Goal: Transaction & Acquisition: Purchase product/service

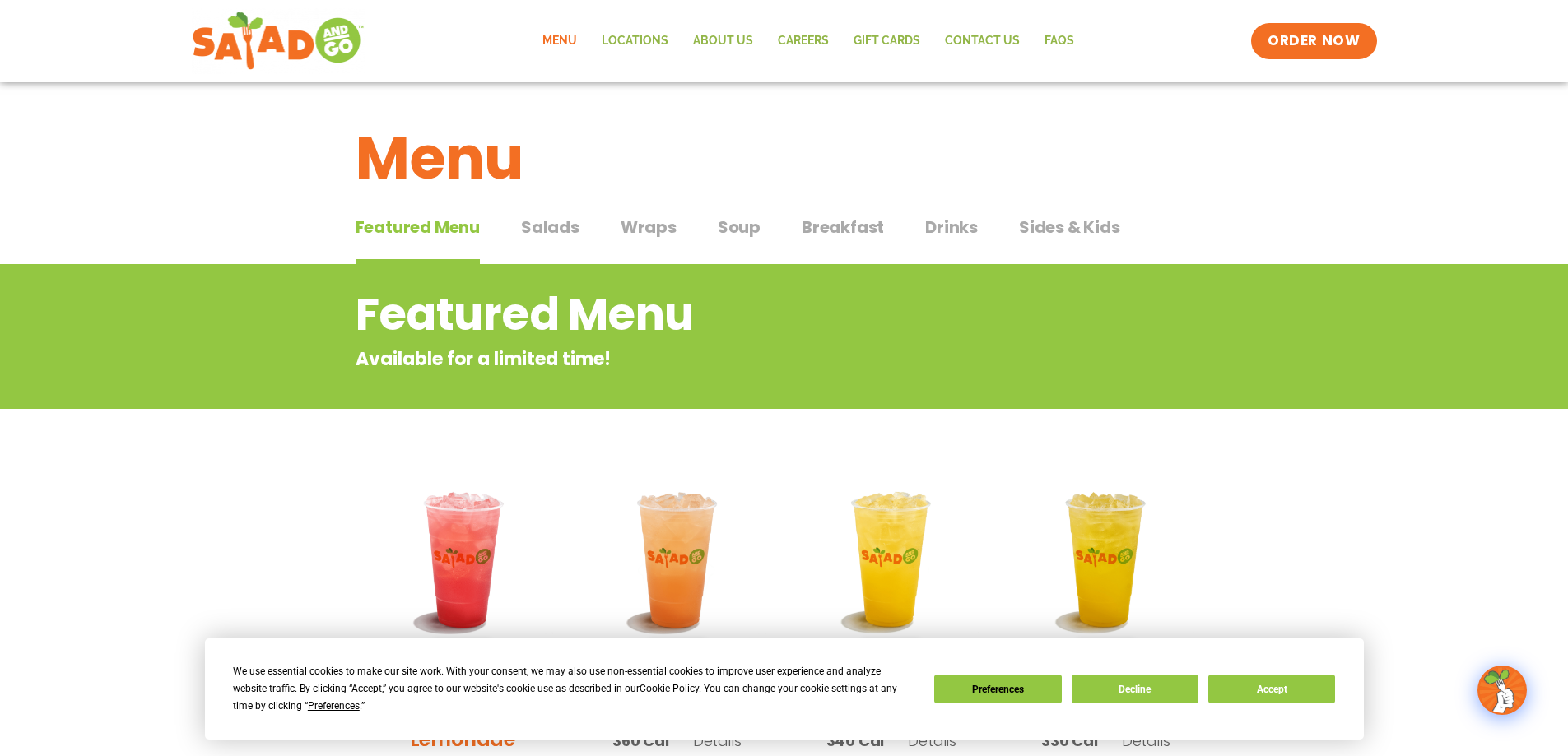
click at [559, 228] on span "Salads" at bounding box center [550, 226] width 58 height 24
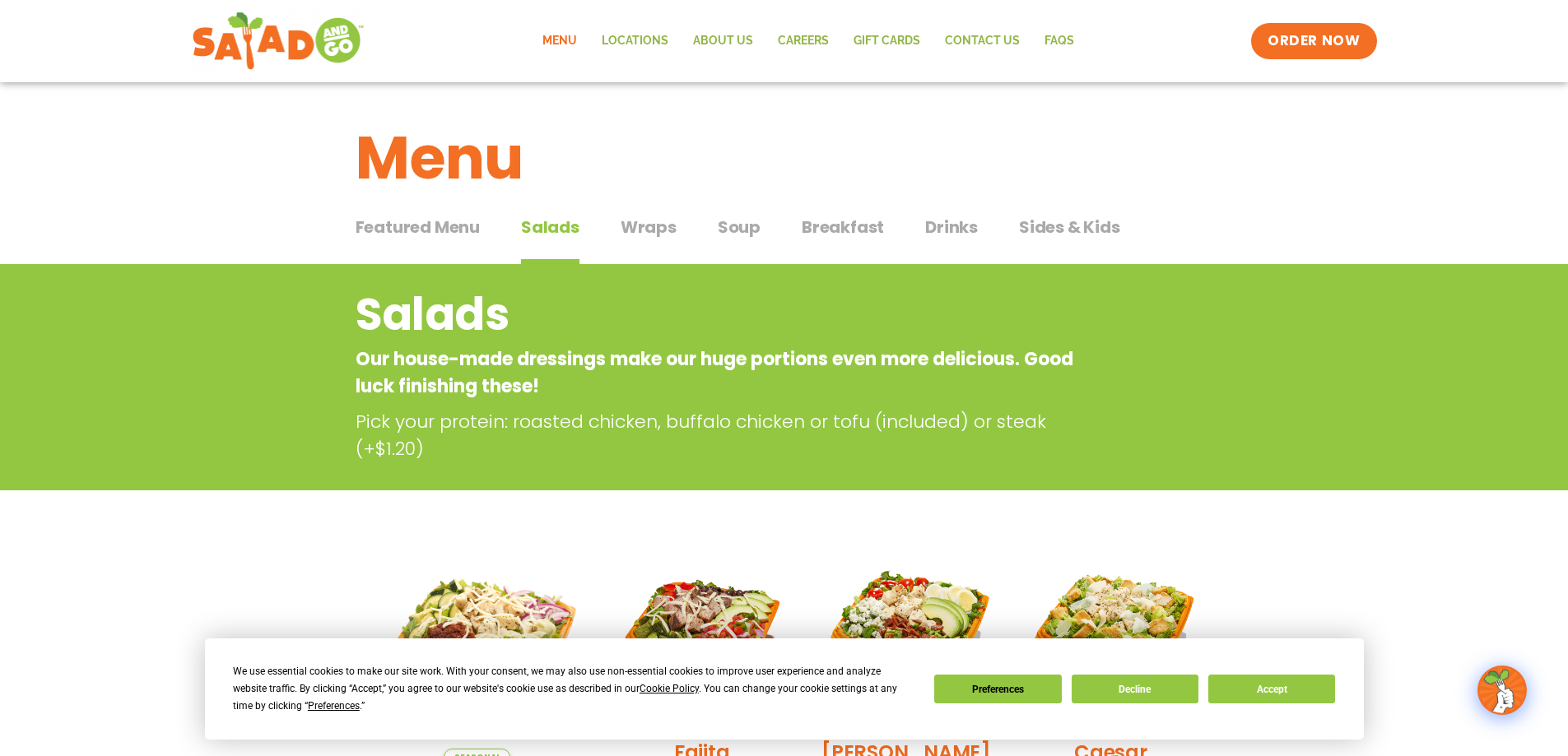
click at [865, 224] on span "Breakfast" at bounding box center [843, 226] width 83 height 24
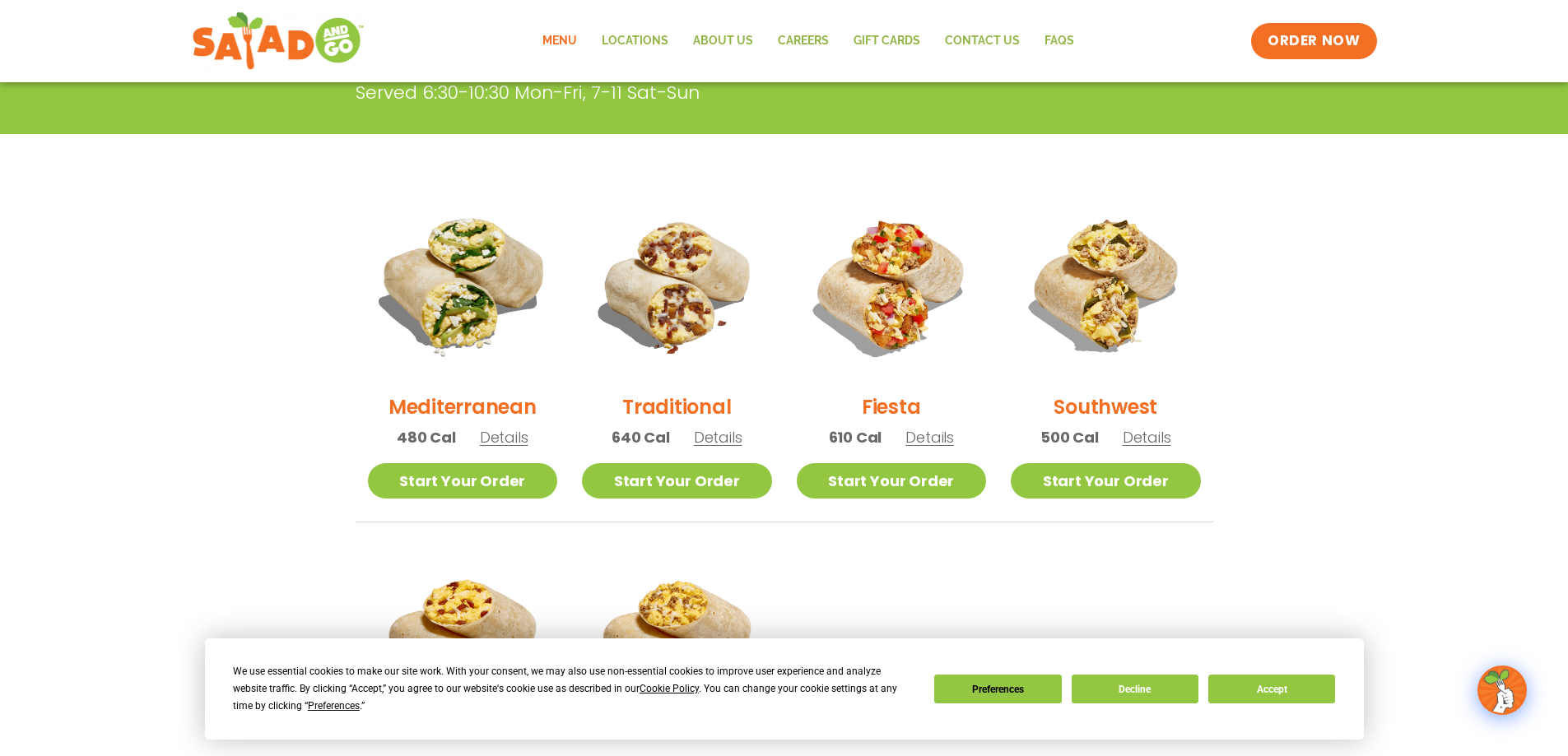
scroll to position [164, 0]
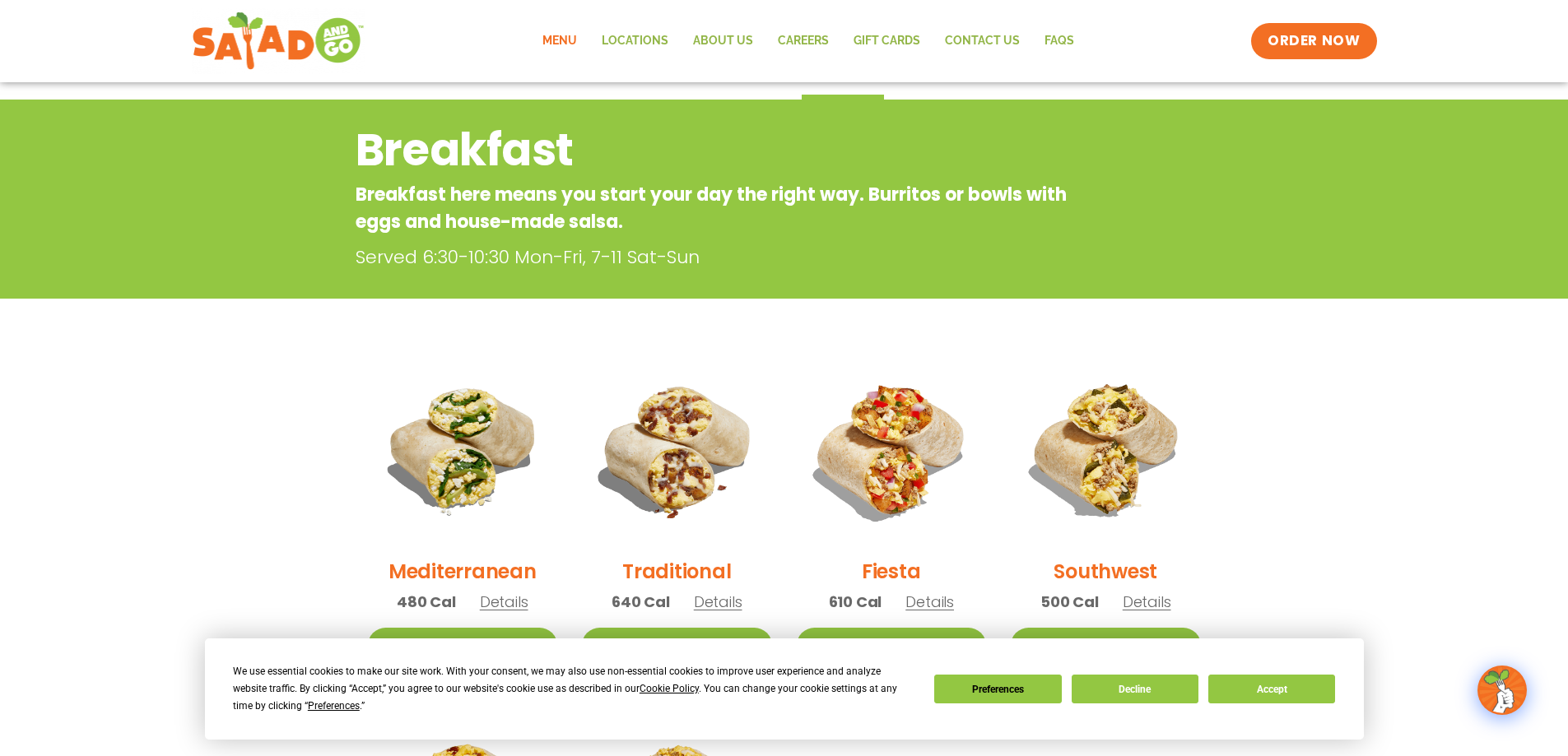
click at [564, 39] on link "Menu" at bounding box center [559, 41] width 59 height 38
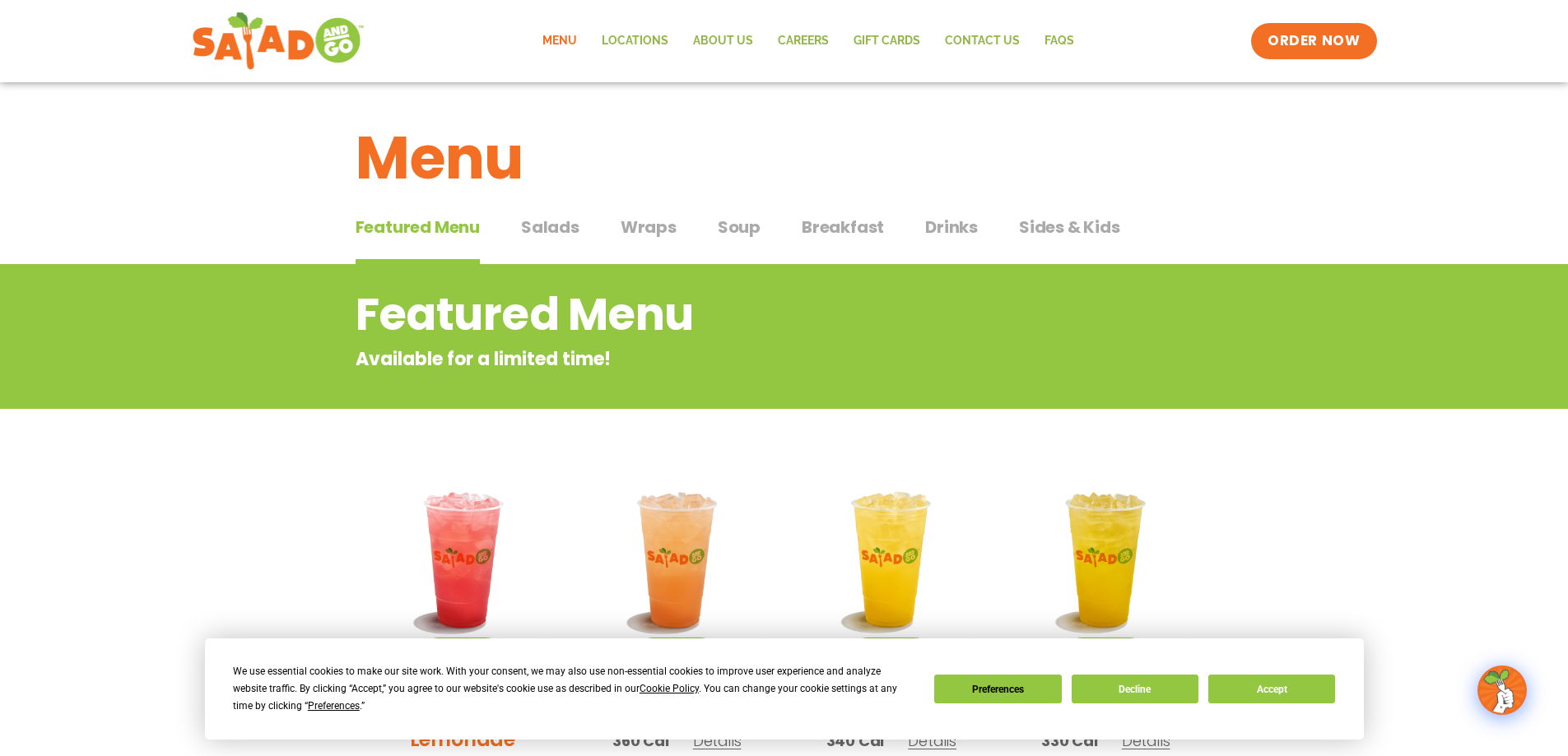
click at [544, 223] on span "Salads" at bounding box center [550, 226] width 58 height 24
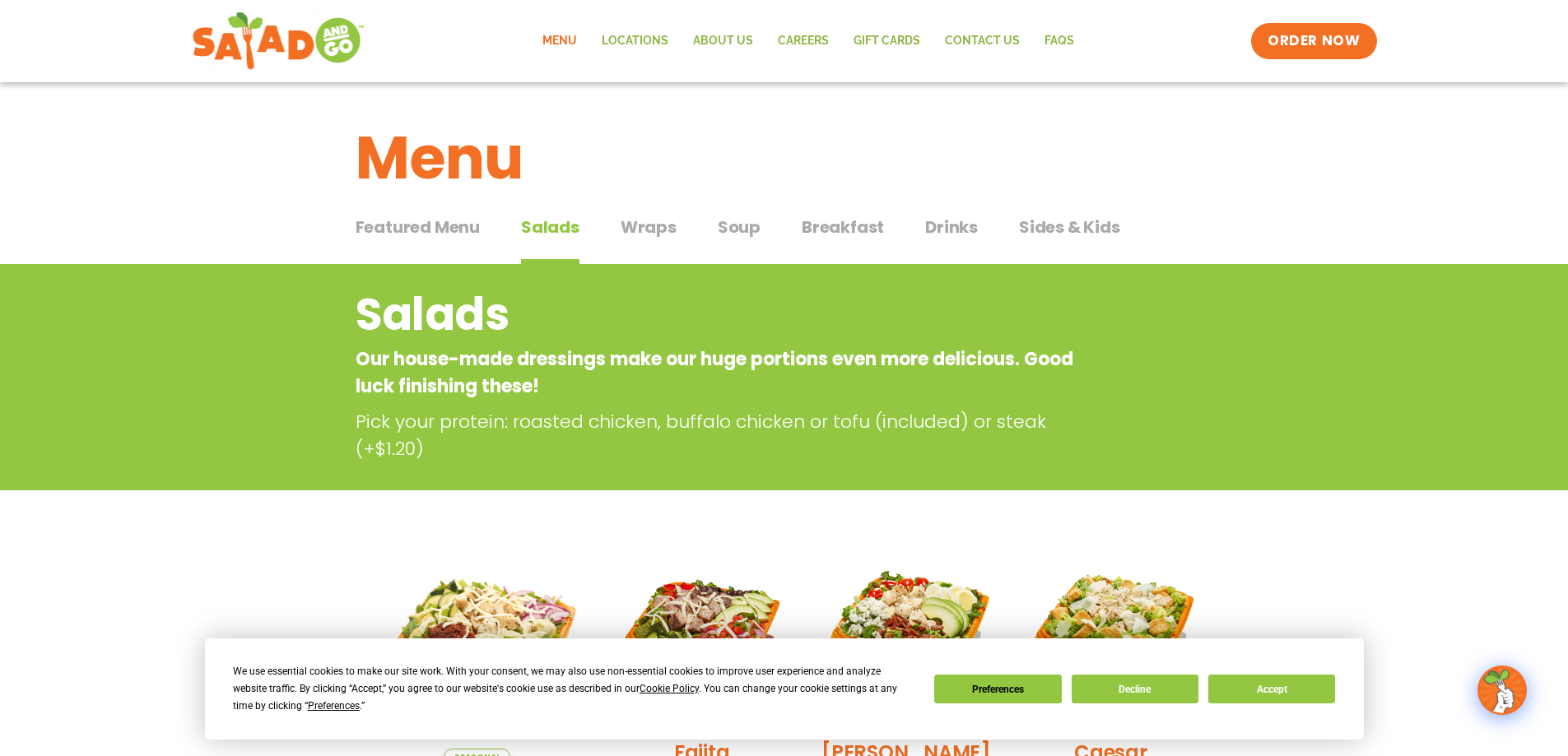
click at [436, 228] on span "Featured Menu" at bounding box center [418, 226] width 124 height 24
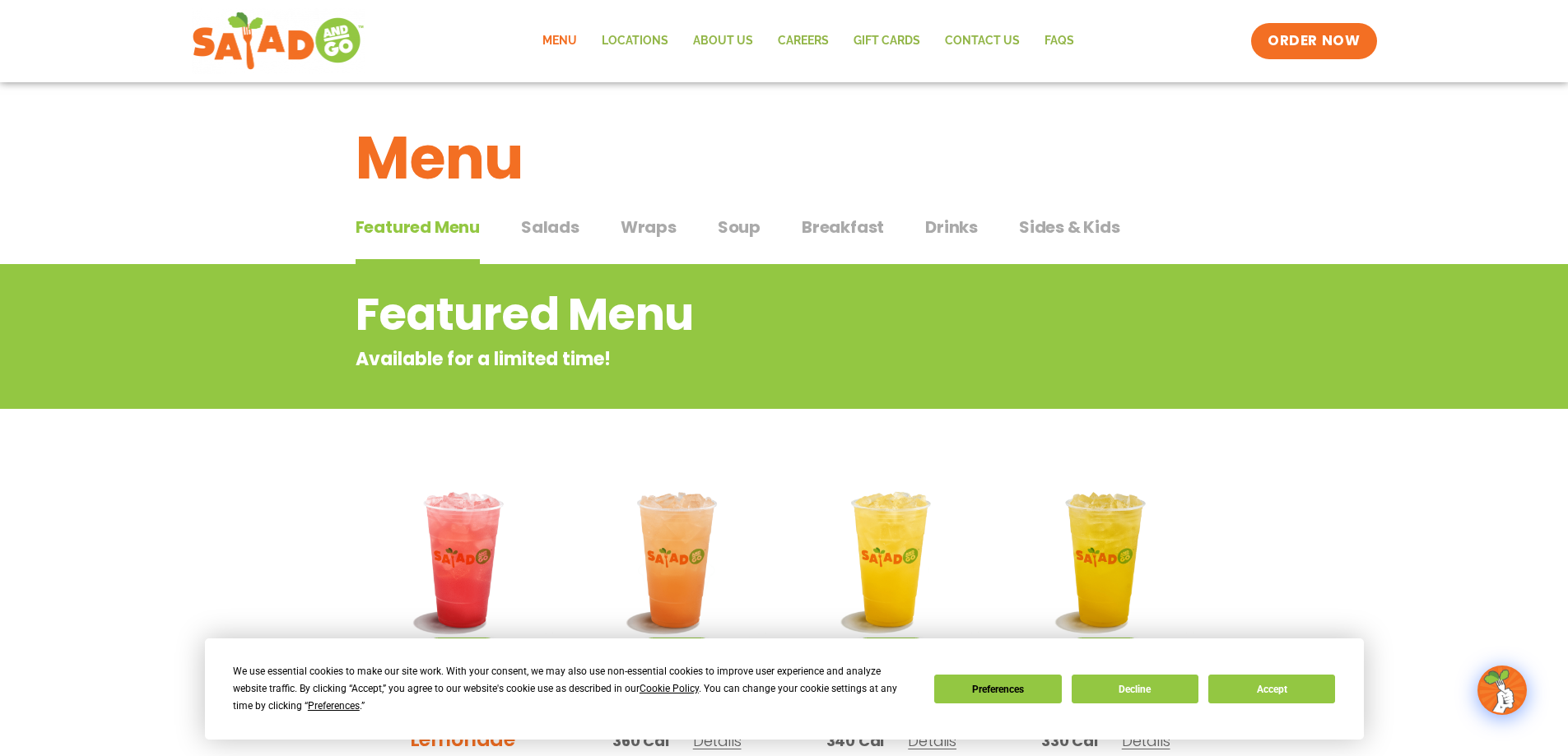
click at [854, 229] on span "Breakfast" at bounding box center [843, 226] width 83 height 24
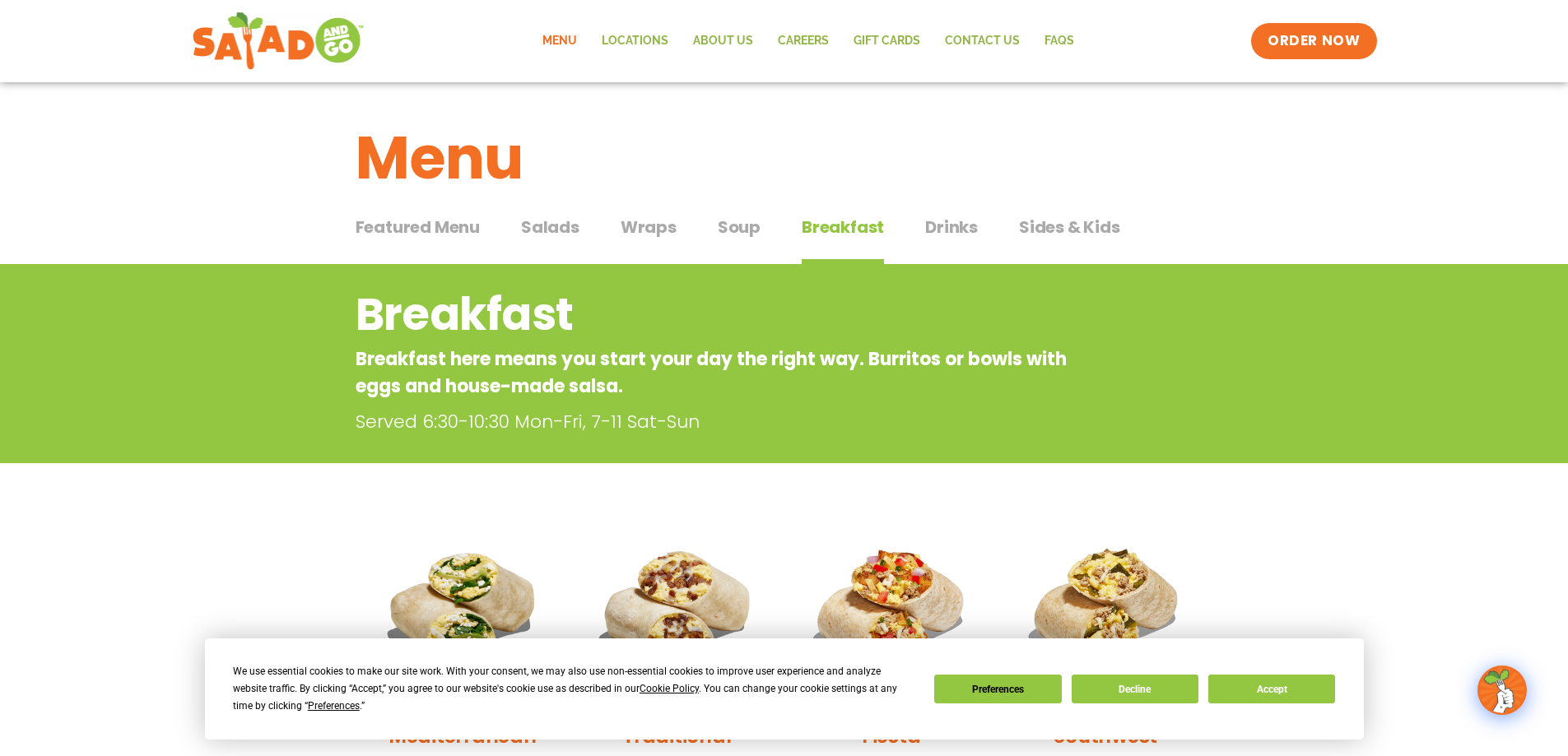
click at [632, 225] on span "Wraps" at bounding box center [648, 226] width 56 height 24
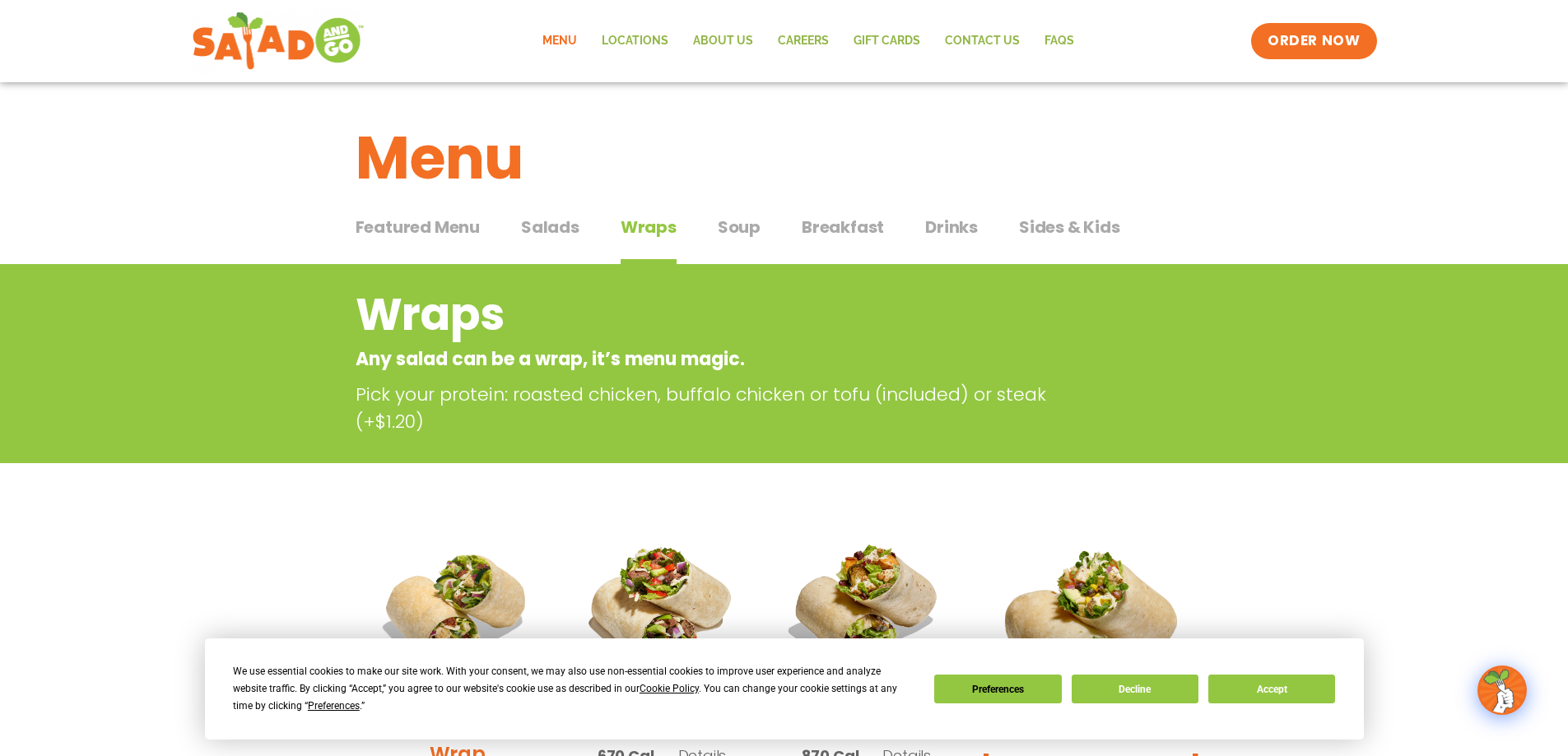
click at [407, 229] on span "Featured Menu" at bounding box center [418, 226] width 124 height 24
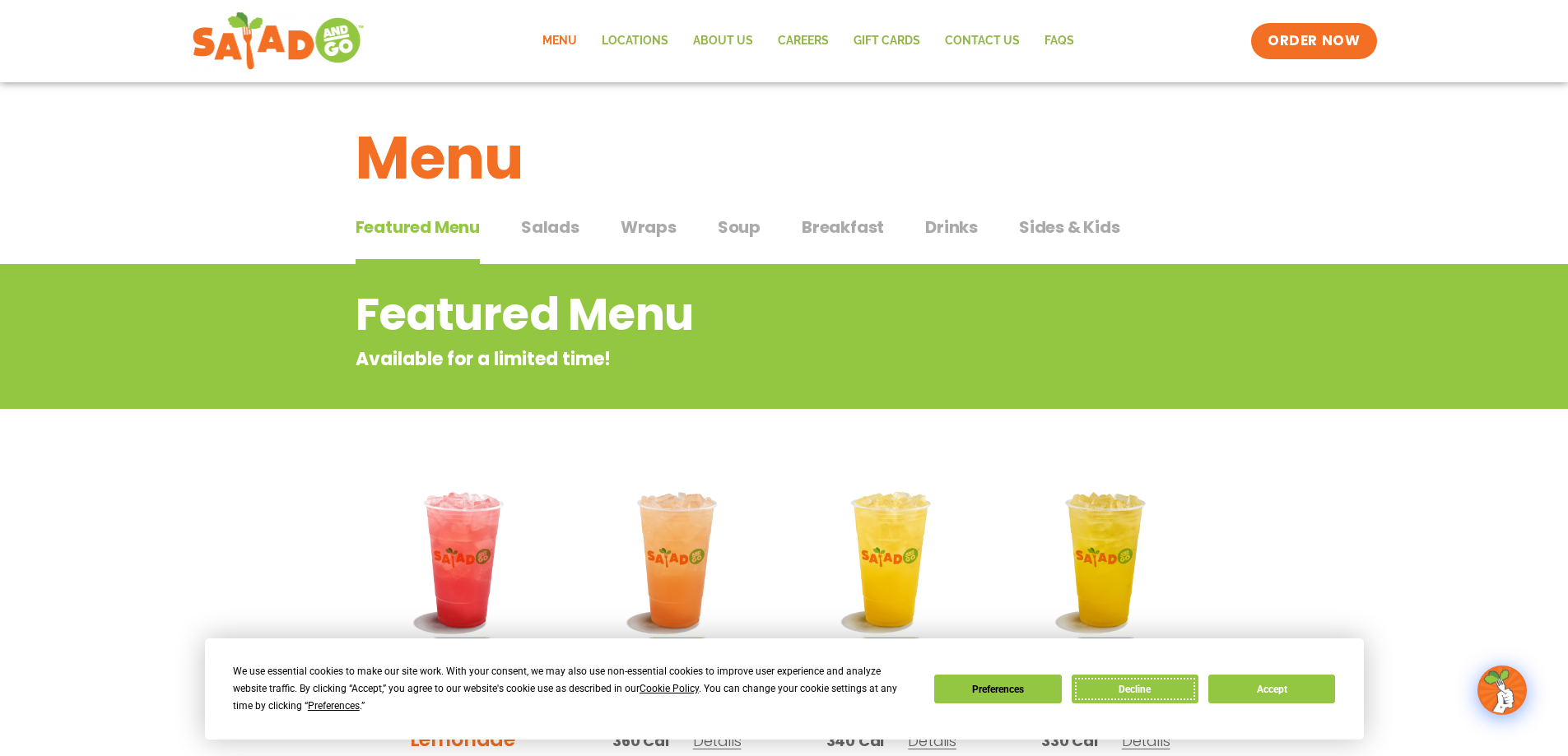
click at [1129, 686] on button "Decline" at bounding box center [1134, 689] width 126 height 29
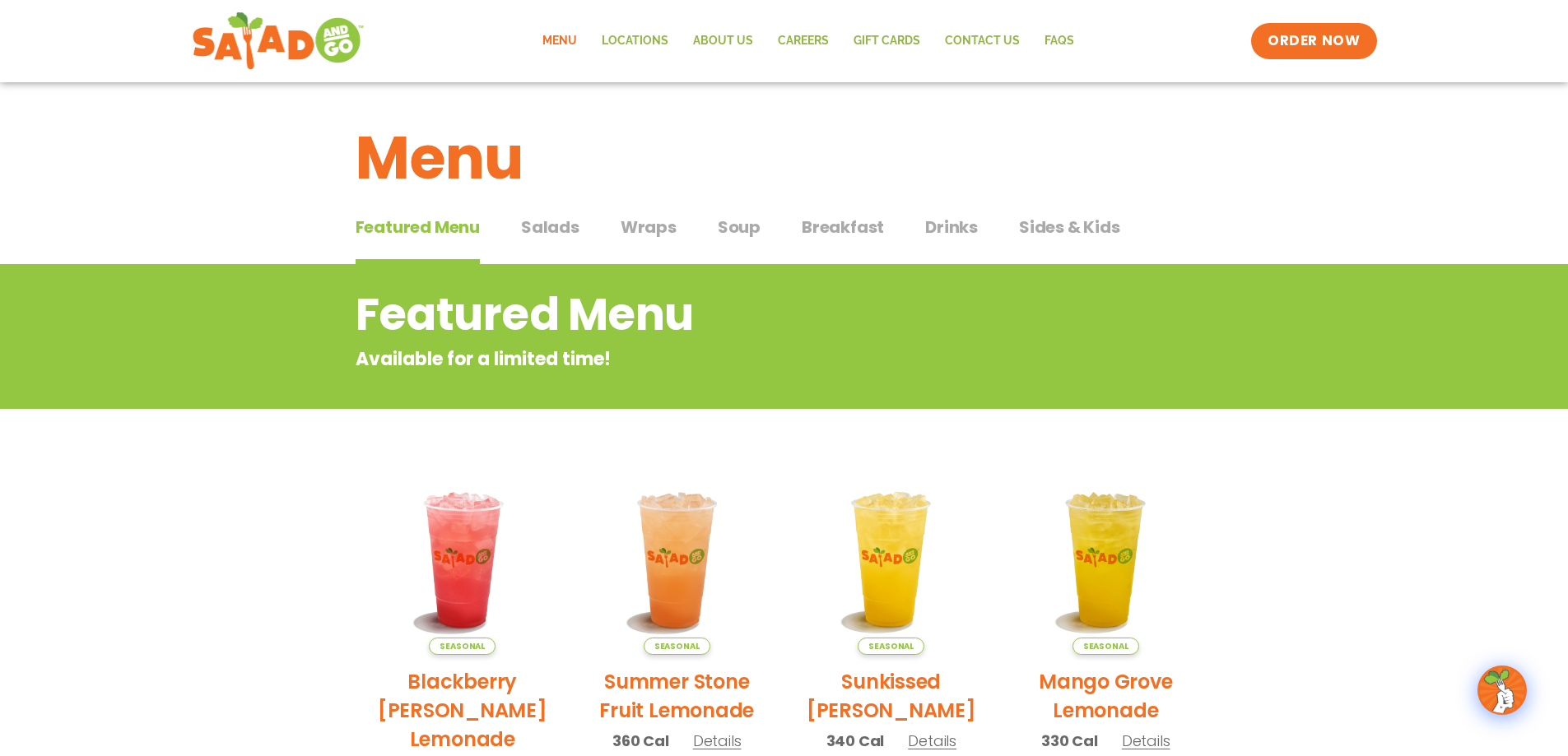
click at [567, 42] on link "Menu" at bounding box center [559, 41] width 59 height 38
click at [856, 233] on span "Breakfast" at bounding box center [843, 226] width 83 height 24
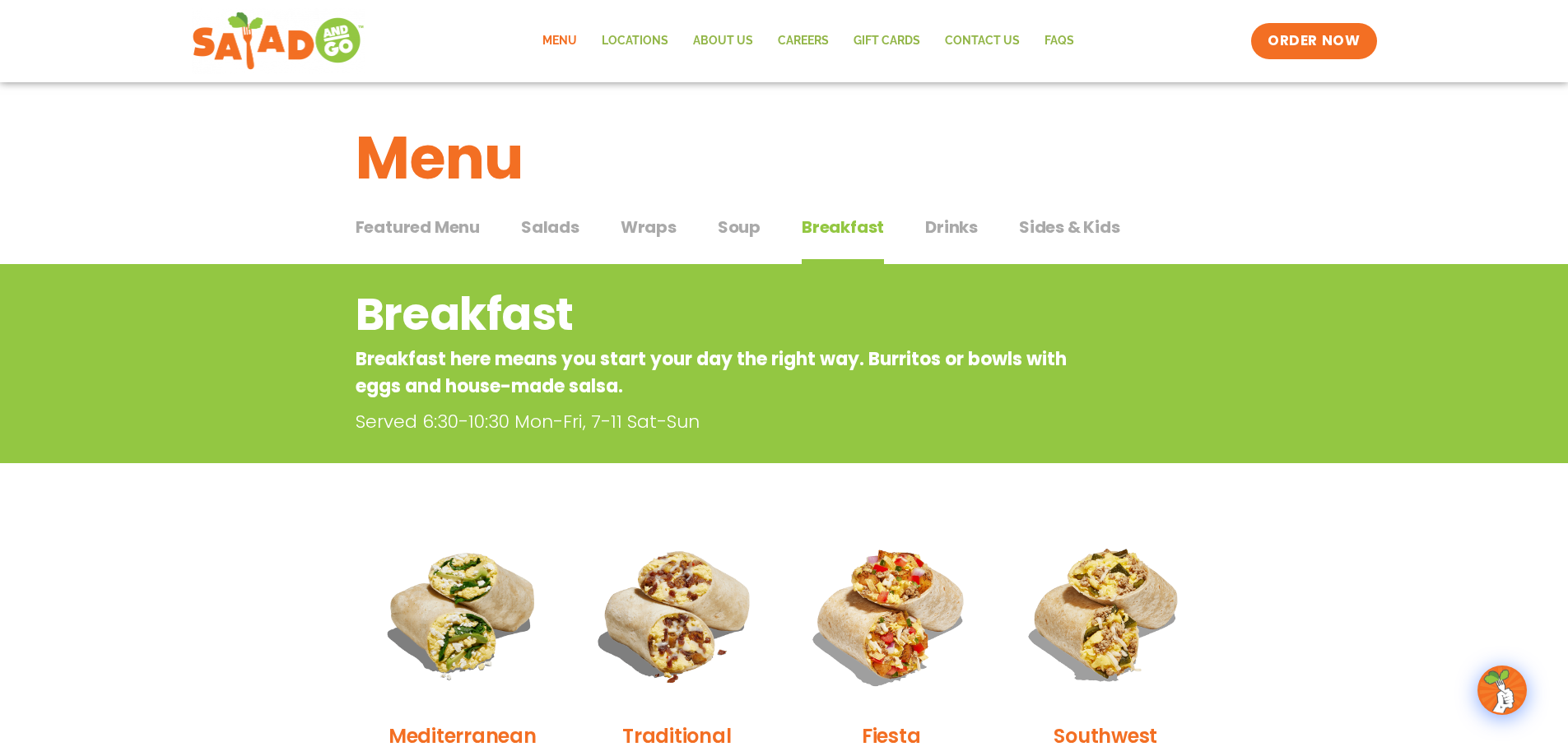
click at [540, 219] on span "Salads" at bounding box center [550, 226] width 58 height 24
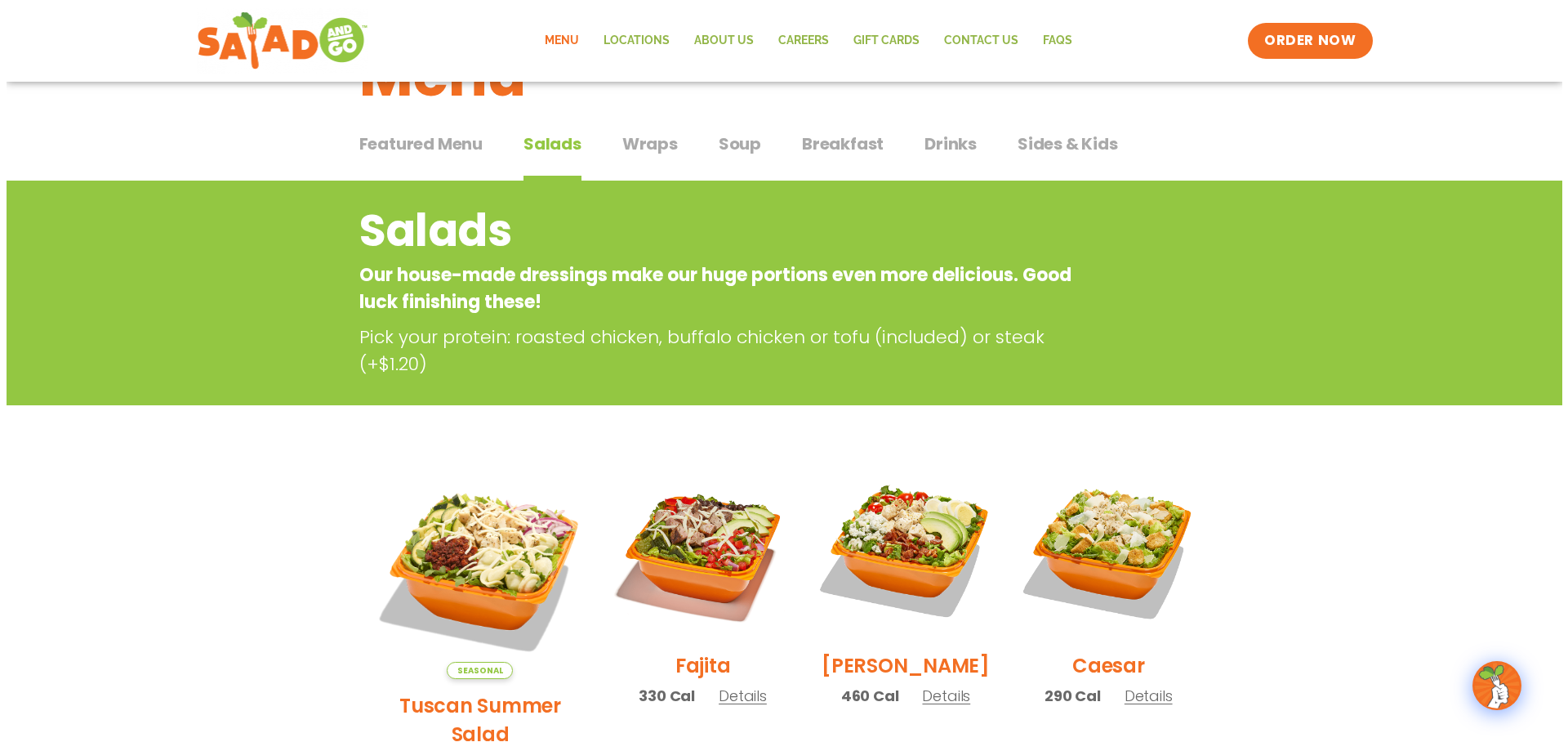
scroll to position [163, 0]
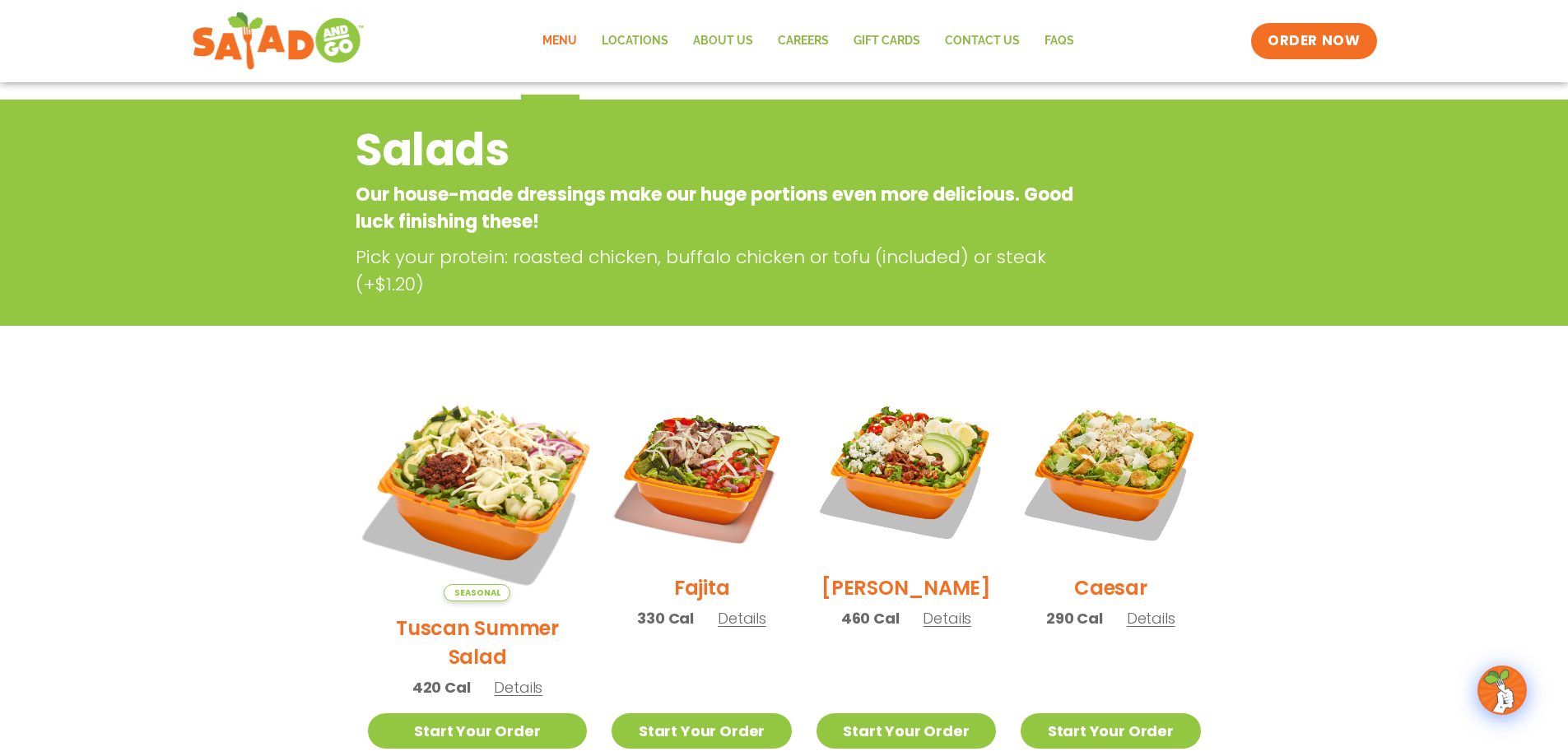
click at [465, 437] on img at bounding box center [476, 491] width 258 height 258
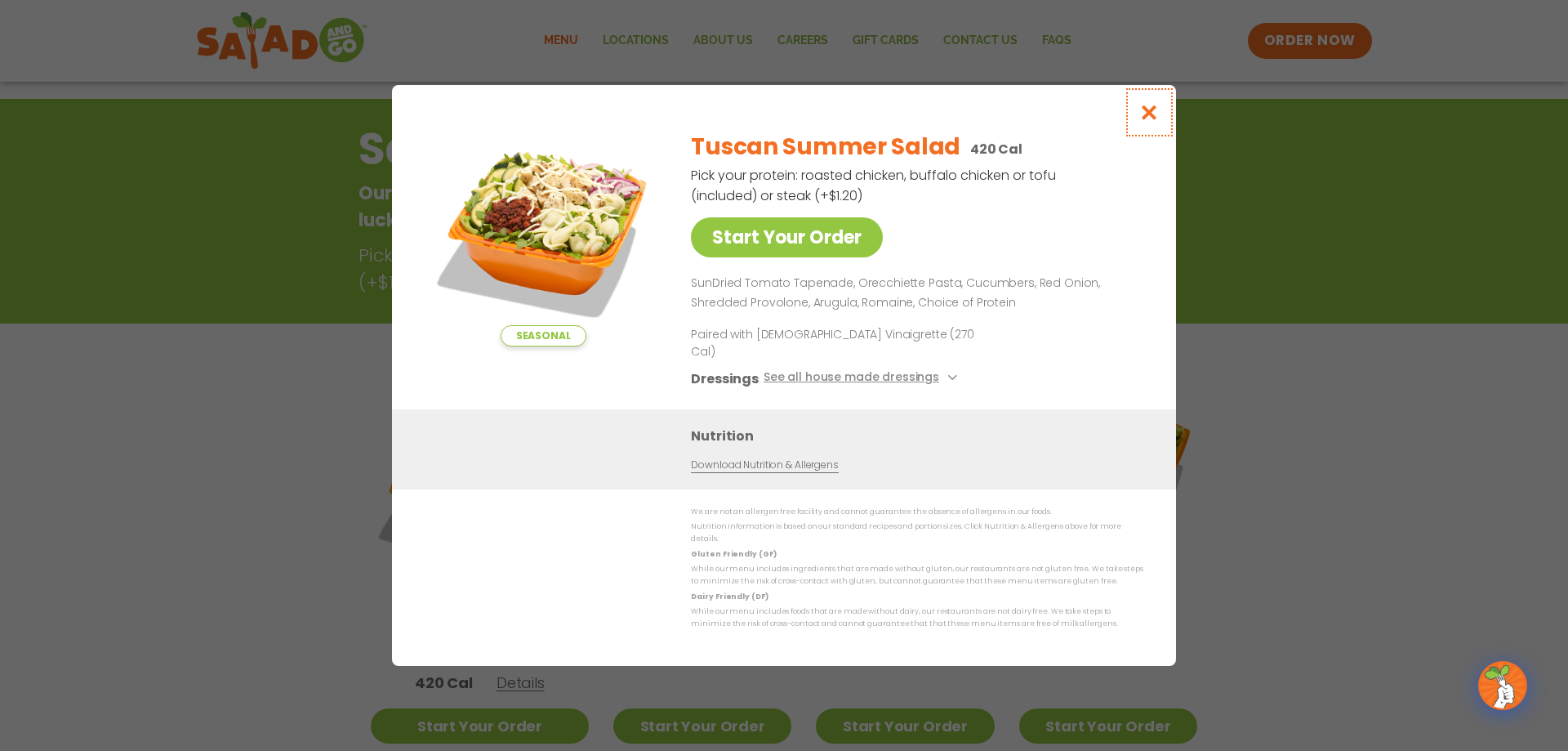
click at [1150, 121] on icon "Close modal" at bounding box center [1149, 113] width 20 height 17
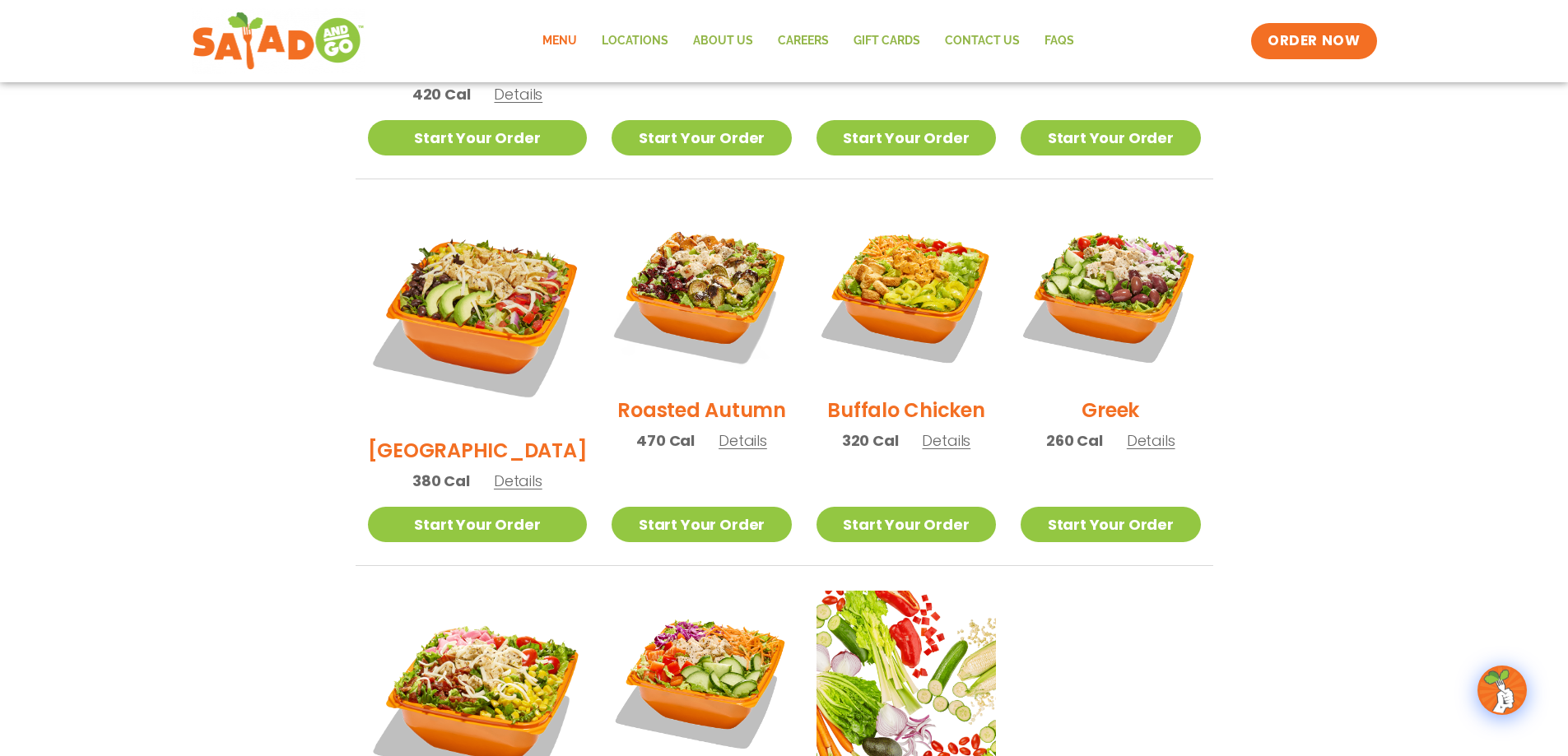
scroll to position [840, 0]
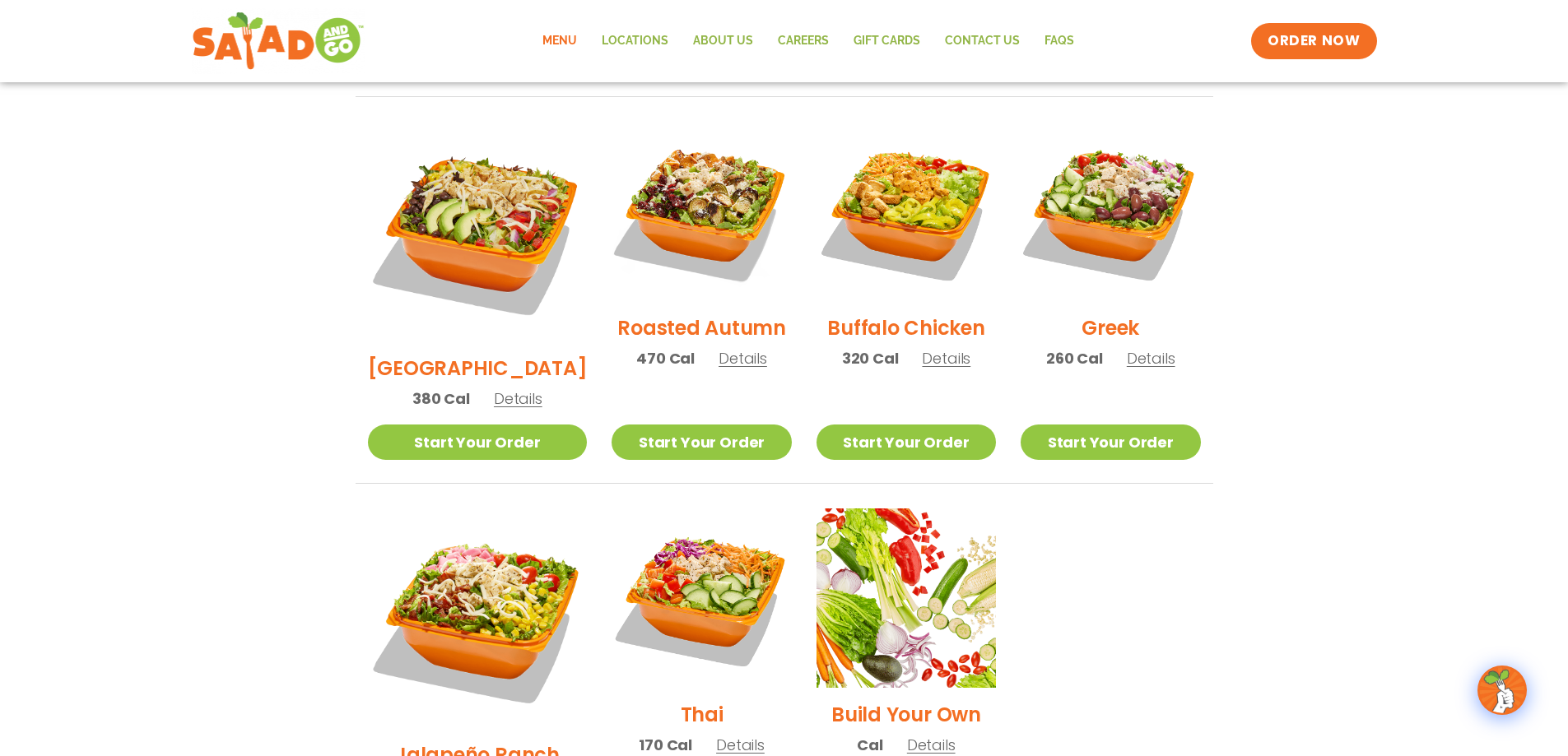
click at [920, 735] on span "Details" at bounding box center [931, 744] width 49 height 20
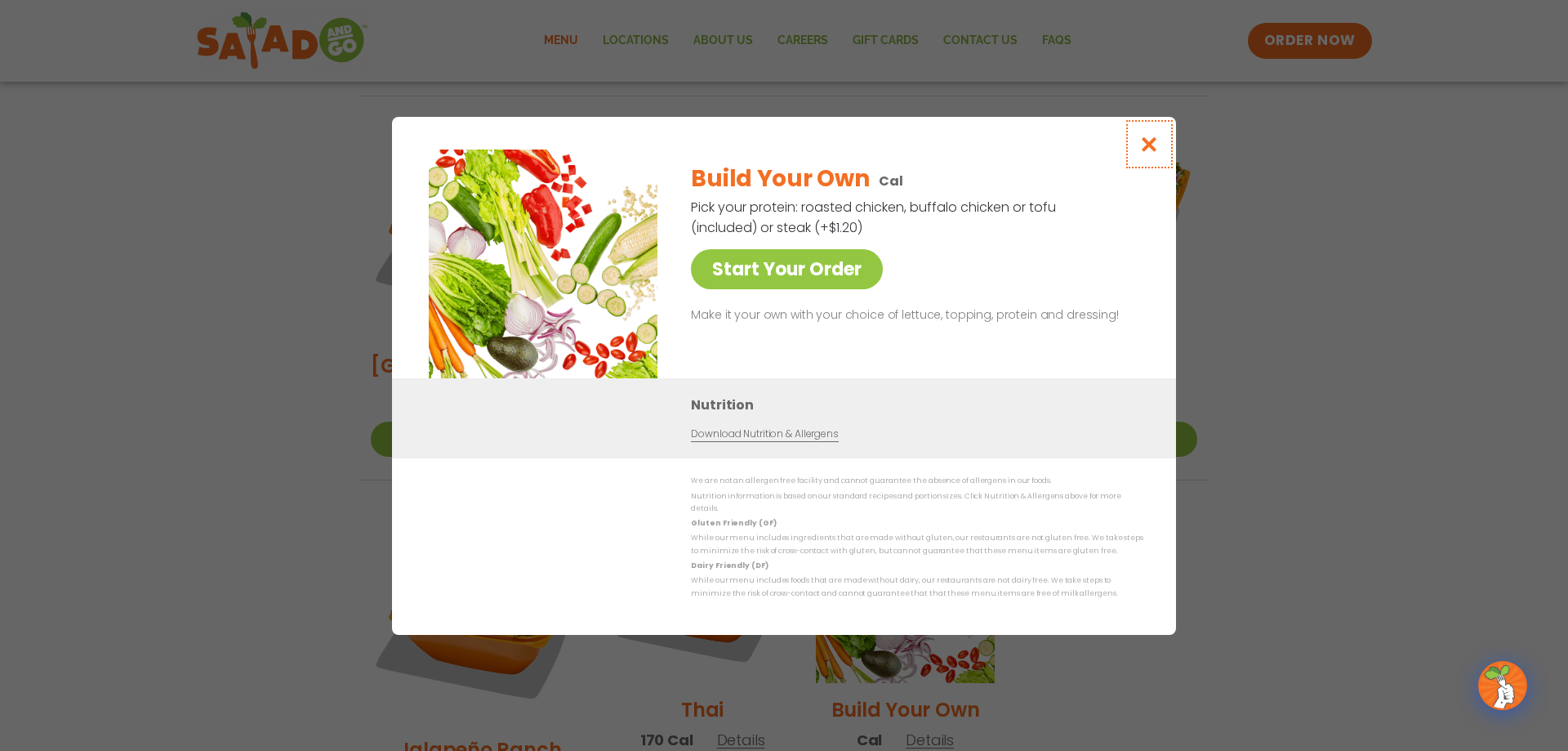
click at [1154, 142] on icon "Close modal" at bounding box center [1149, 145] width 20 height 17
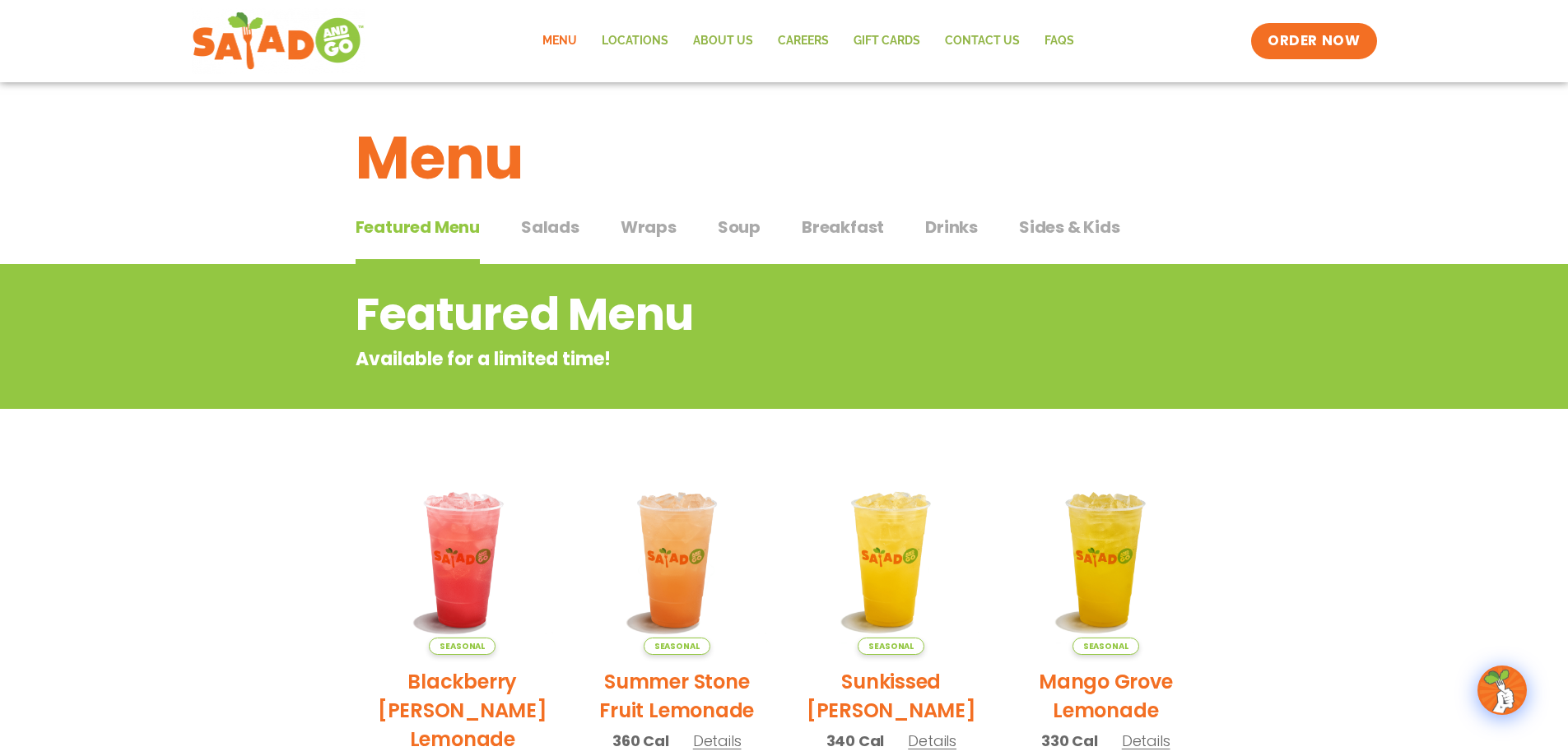
click at [554, 230] on span "Salads" at bounding box center [550, 226] width 58 height 24
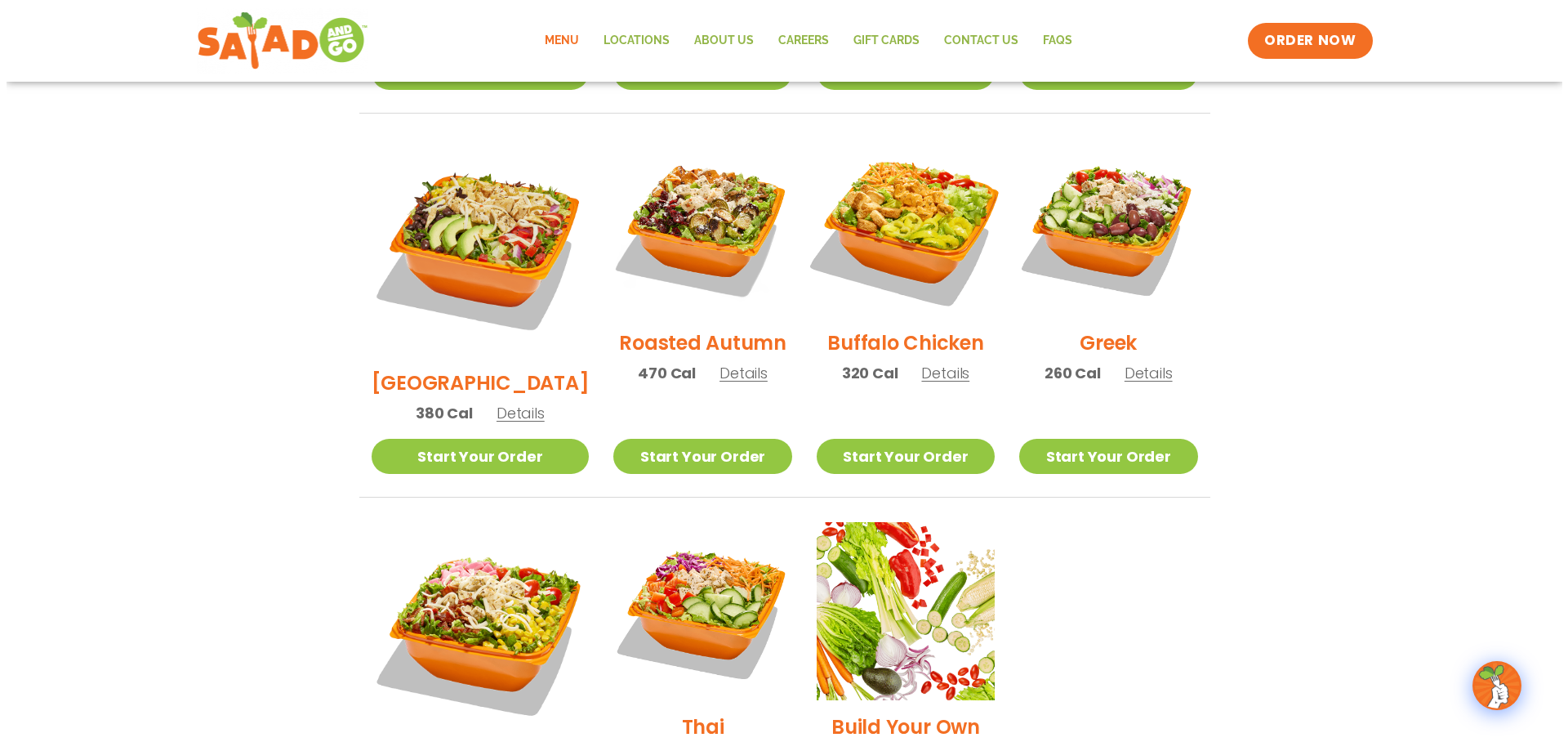
scroll to position [899, 0]
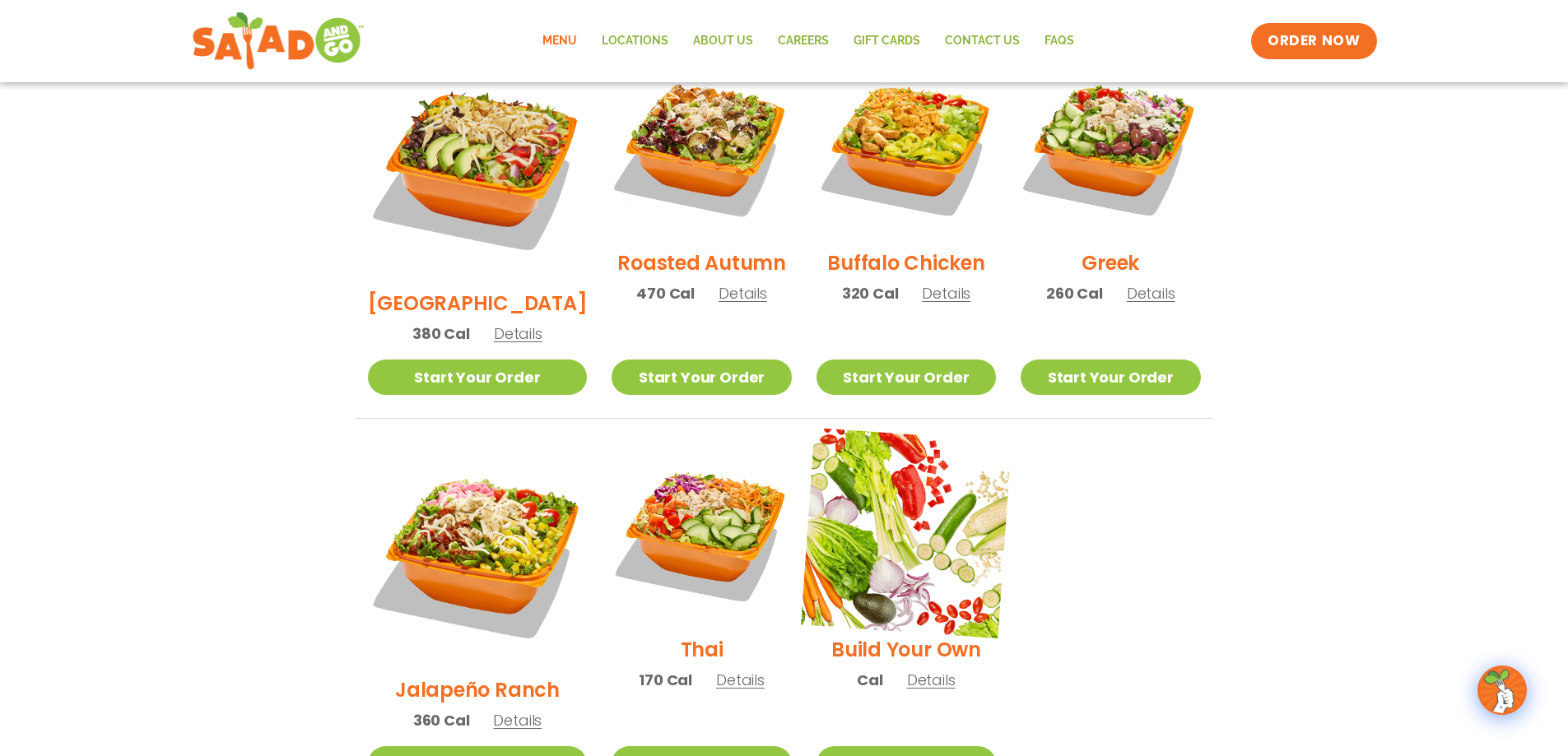
click at [911, 511] on img at bounding box center [906, 533] width 211 height 211
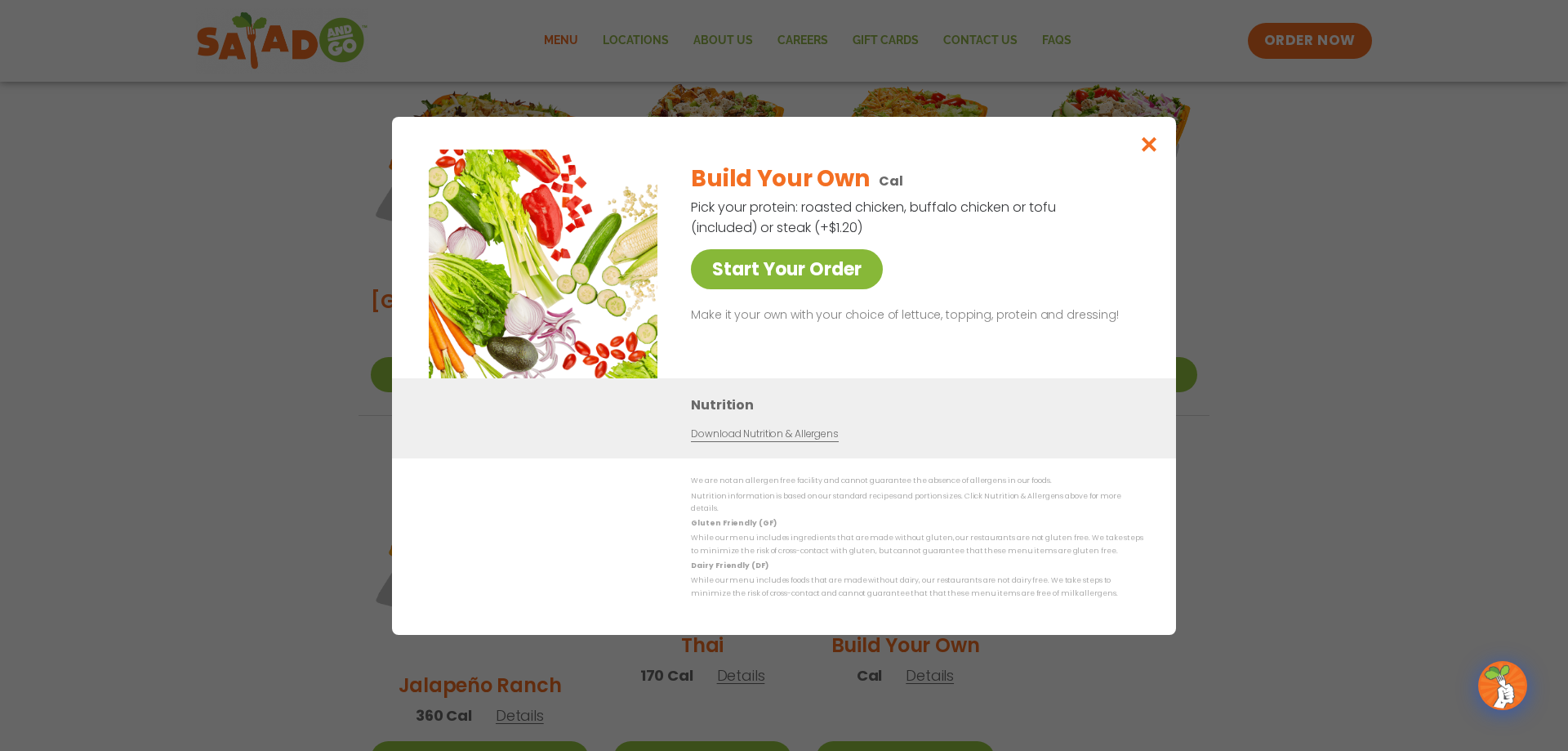
click at [784, 273] on link "Start Your Order" at bounding box center [786, 268] width 192 height 40
